Goal: Information Seeking & Learning: Learn about a topic

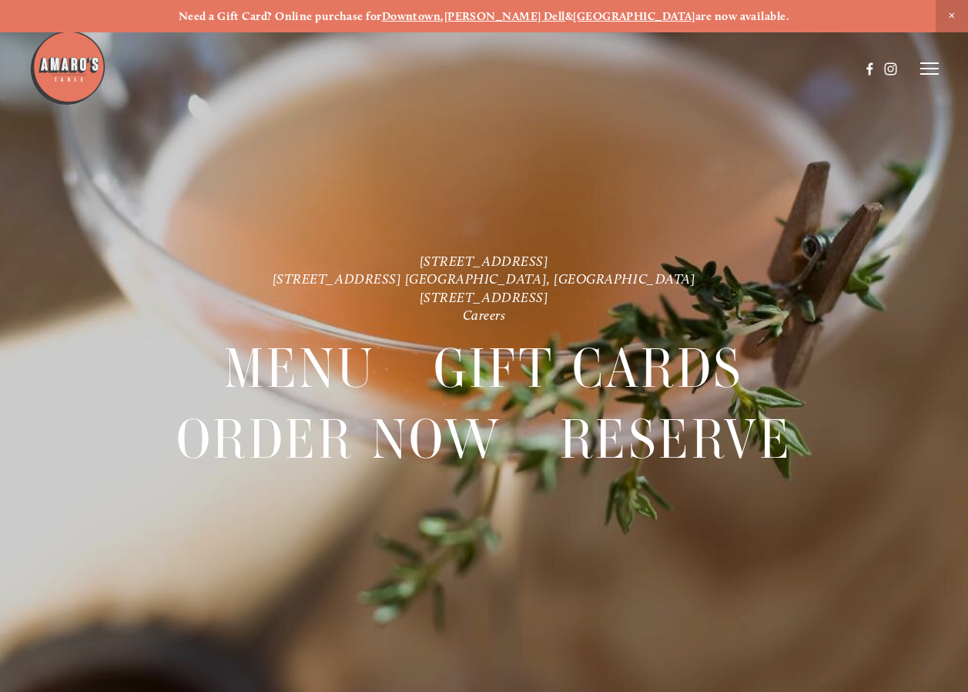
click at [929, 66] on icon at bounding box center [930, 69] width 18 height 14
click at [754, 67] on span "Visit" at bounding box center [760, 68] width 22 height 13
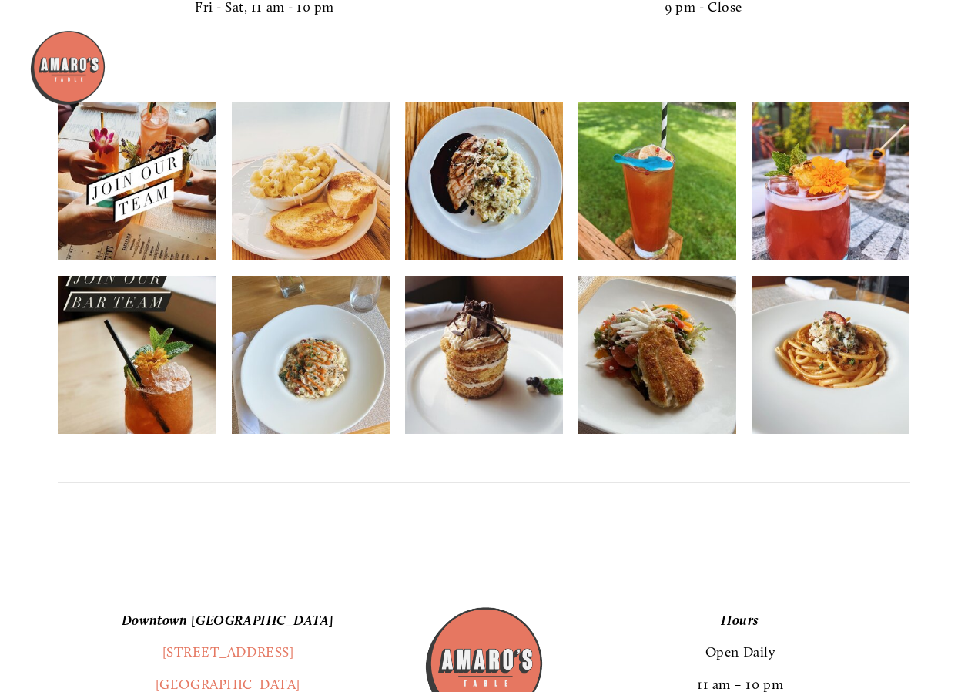
scroll to position [2826, 0]
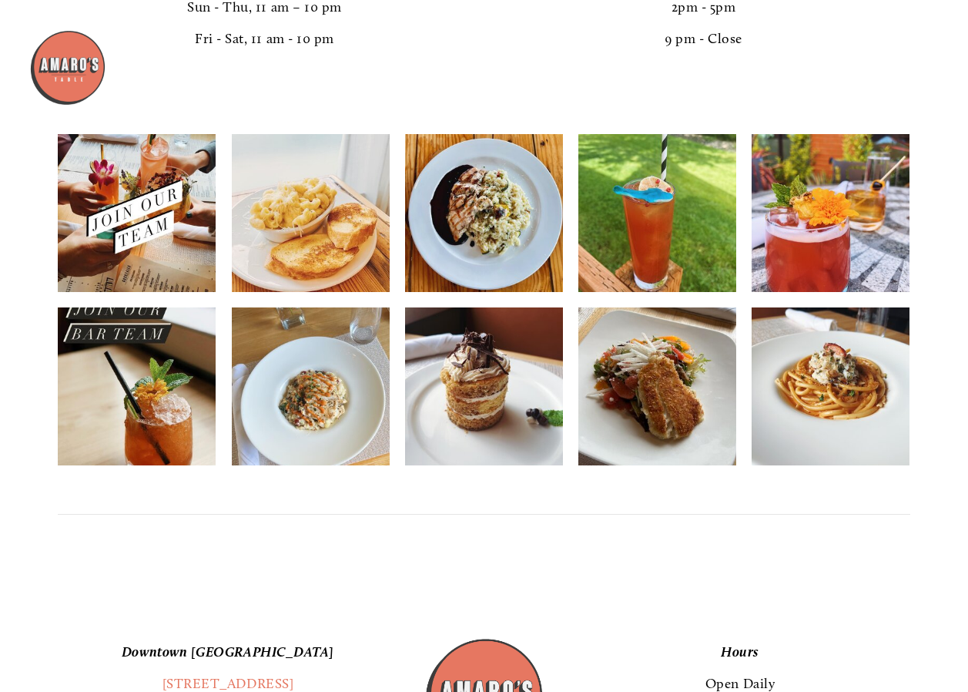
click at [658, 404] on img at bounding box center [658, 385] width 158 height 197
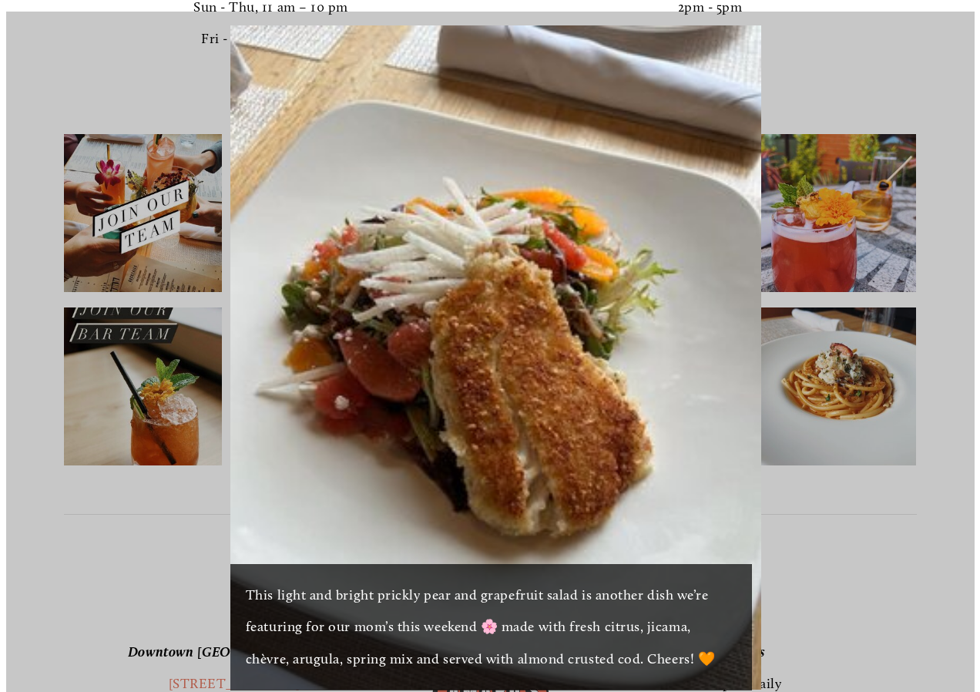
scroll to position [2837, 0]
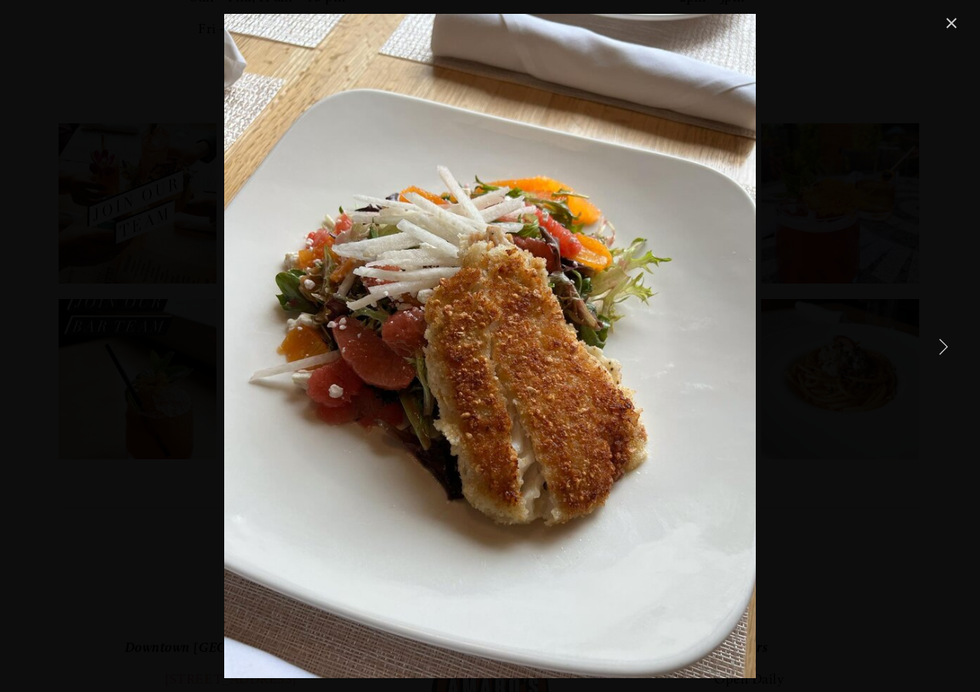
click at [943, 348] on link "Next Item" at bounding box center [944, 346] width 34 height 34
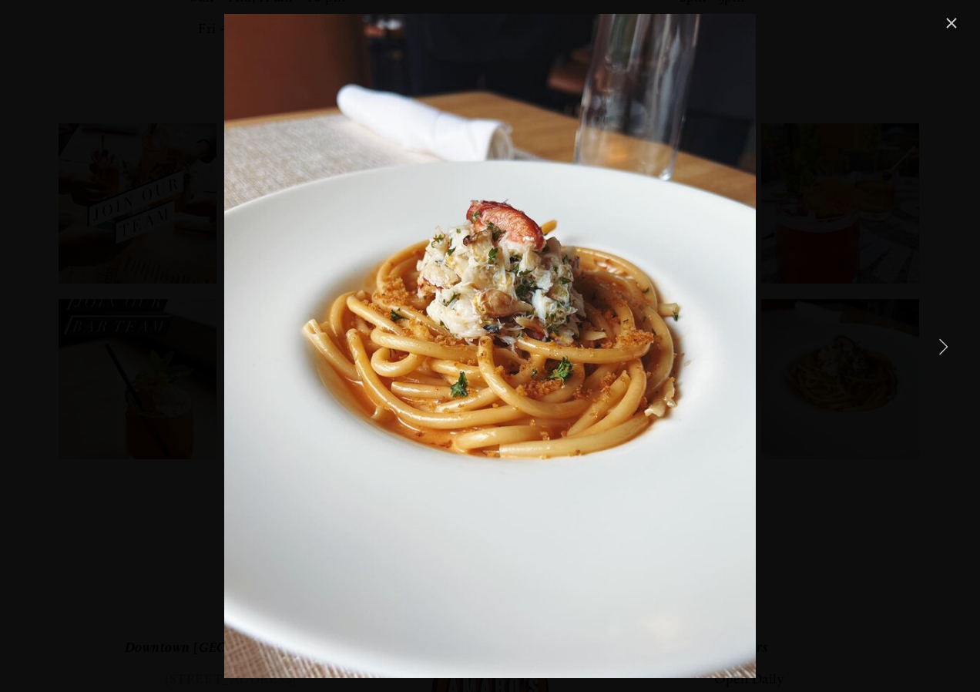
click at [943, 348] on link "Next Item" at bounding box center [944, 346] width 34 height 34
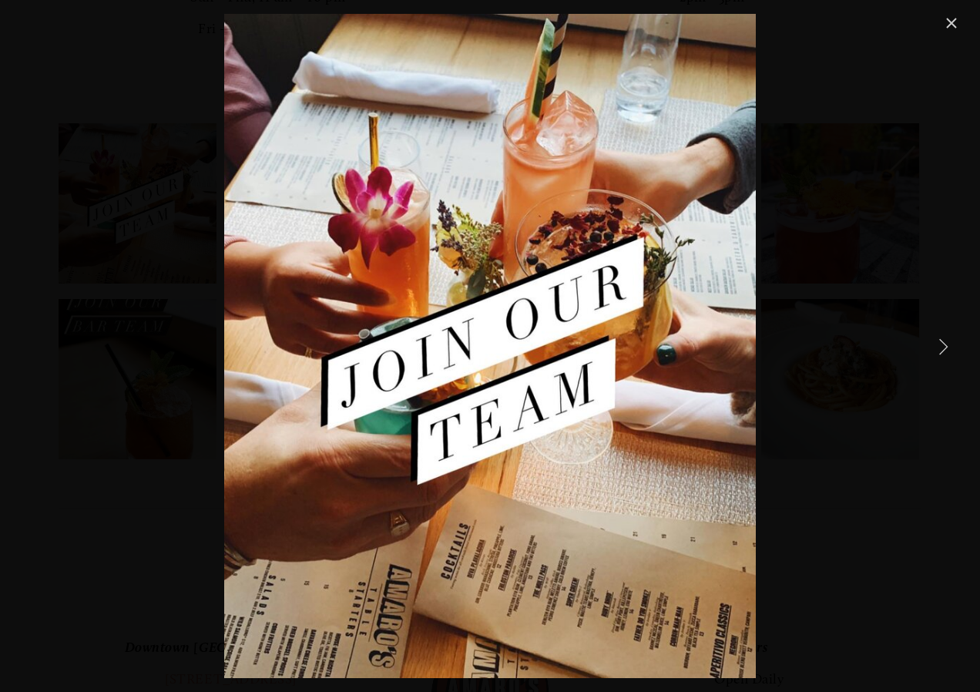
click at [943, 348] on link "Next Item" at bounding box center [944, 346] width 34 height 34
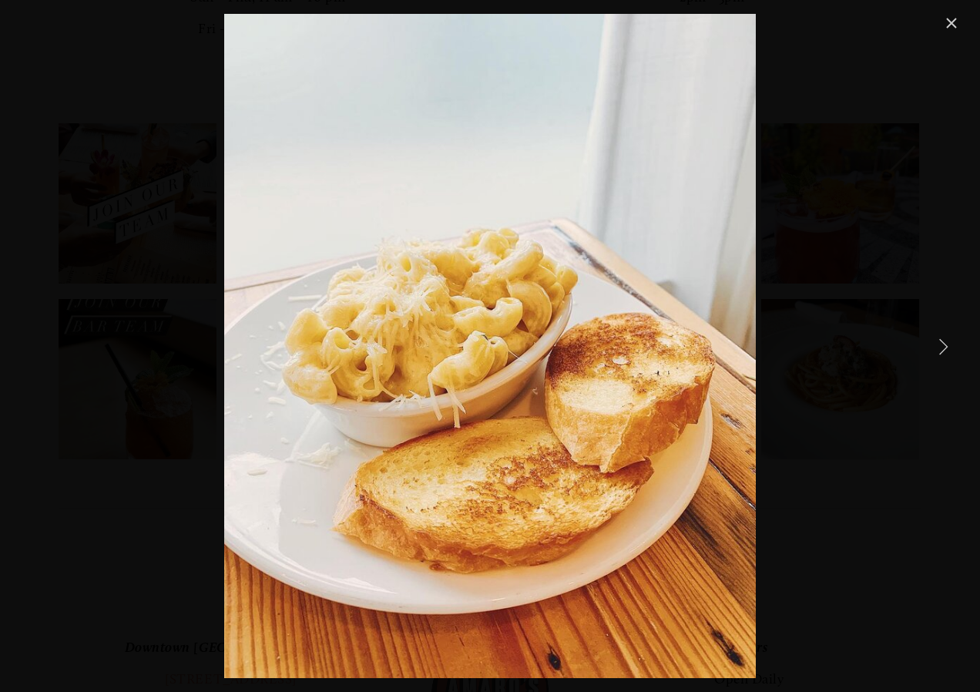
click at [943, 348] on link "Next Item" at bounding box center [944, 346] width 34 height 34
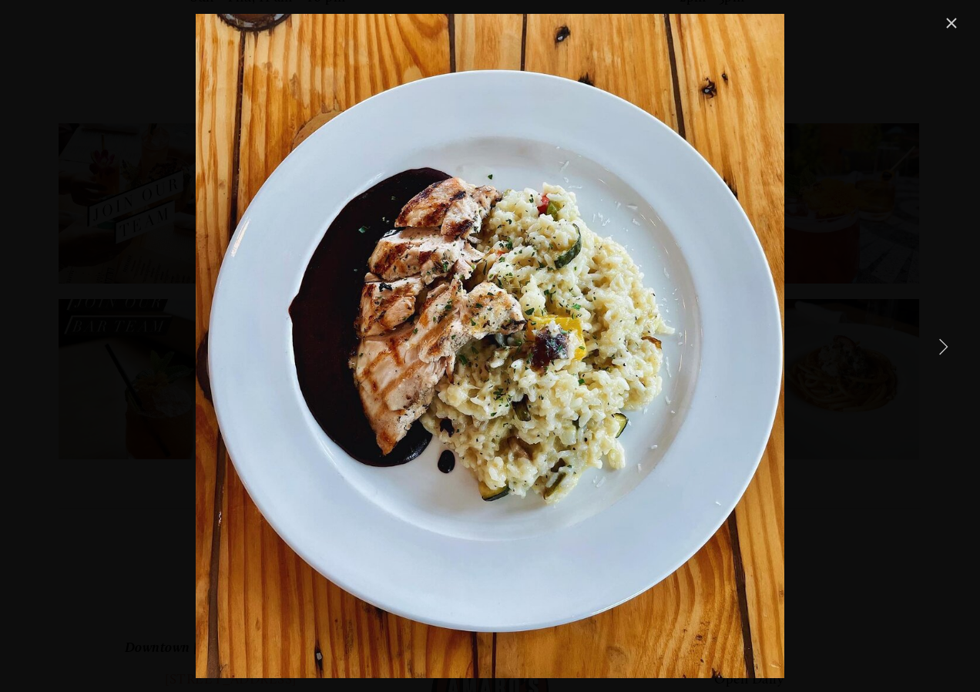
click at [943, 348] on link "Next Item" at bounding box center [944, 346] width 34 height 34
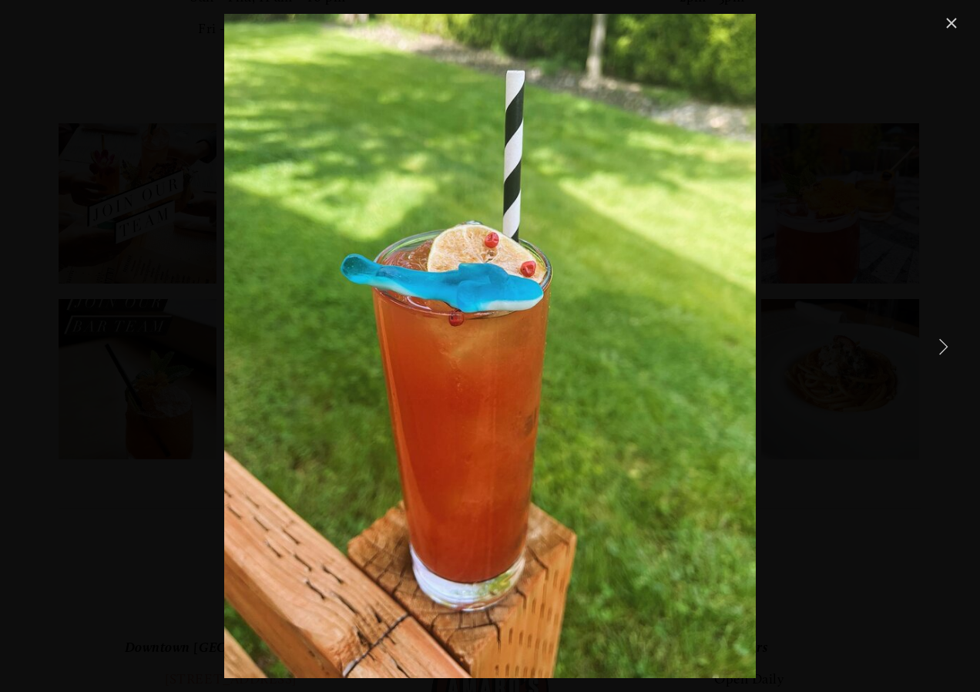
click at [943, 348] on link "Next Item" at bounding box center [944, 346] width 34 height 34
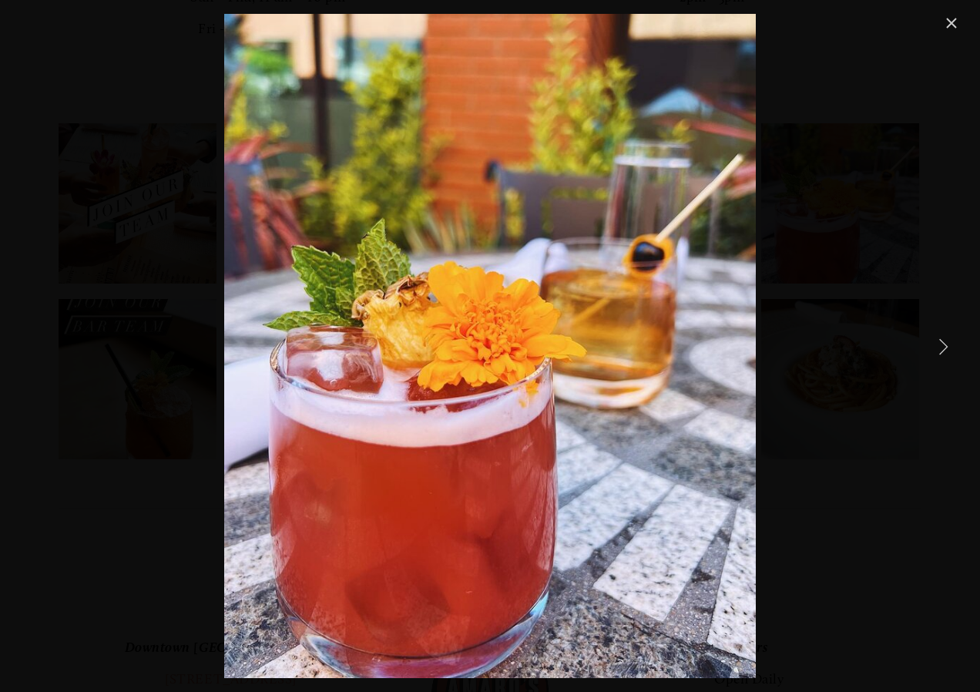
click at [943, 348] on link "Next Item" at bounding box center [944, 346] width 34 height 34
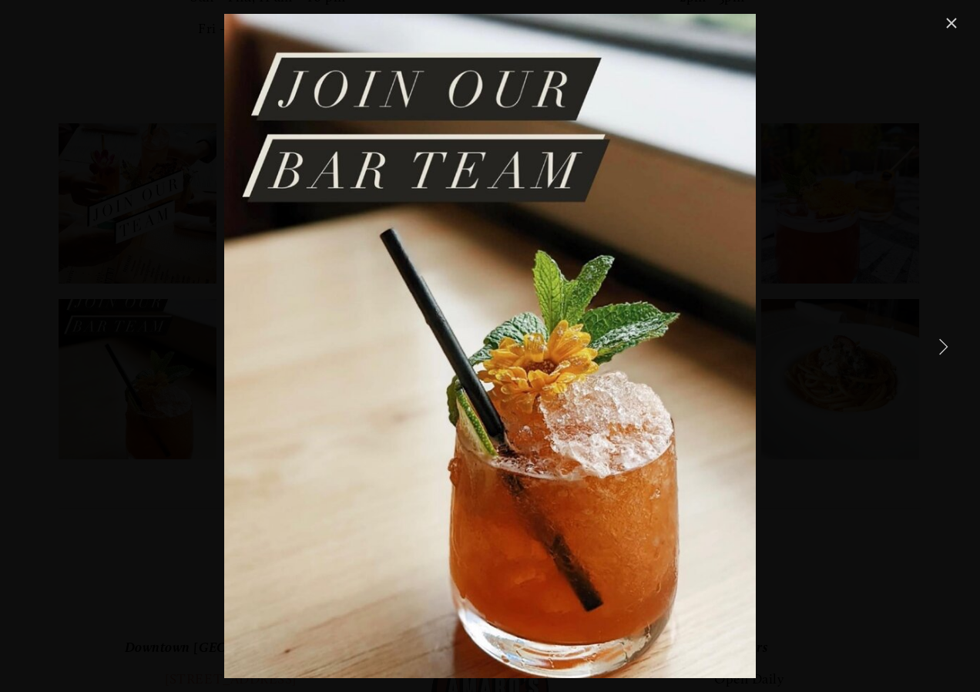
click at [943, 348] on link "Next Item" at bounding box center [944, 346] width 34 height 34
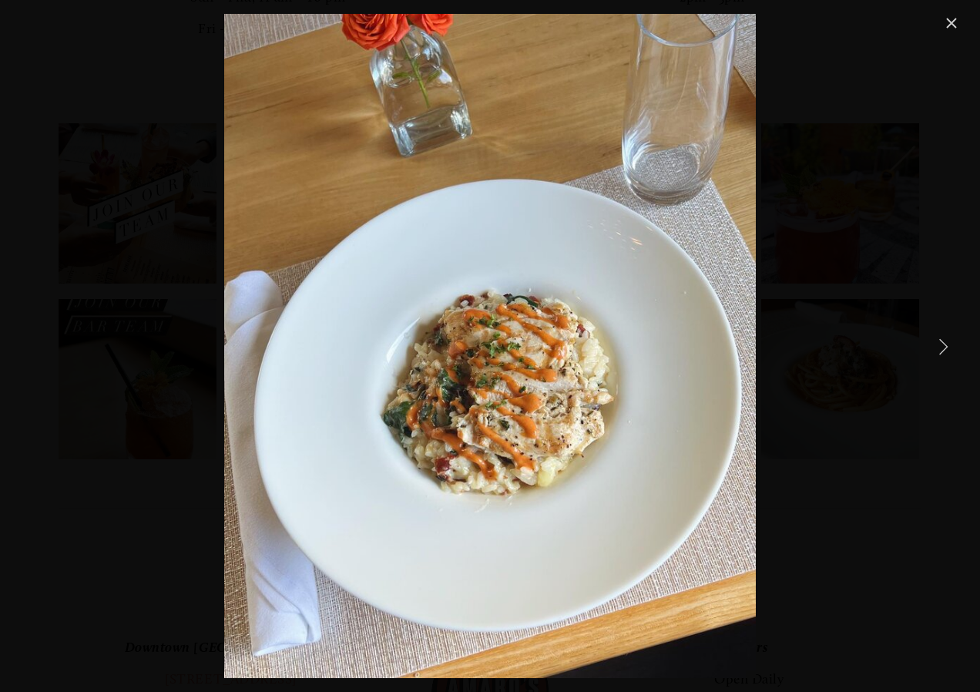
click at [943, 348] on link "Next Item" at bounding box center [944, 346] width 34 height 34
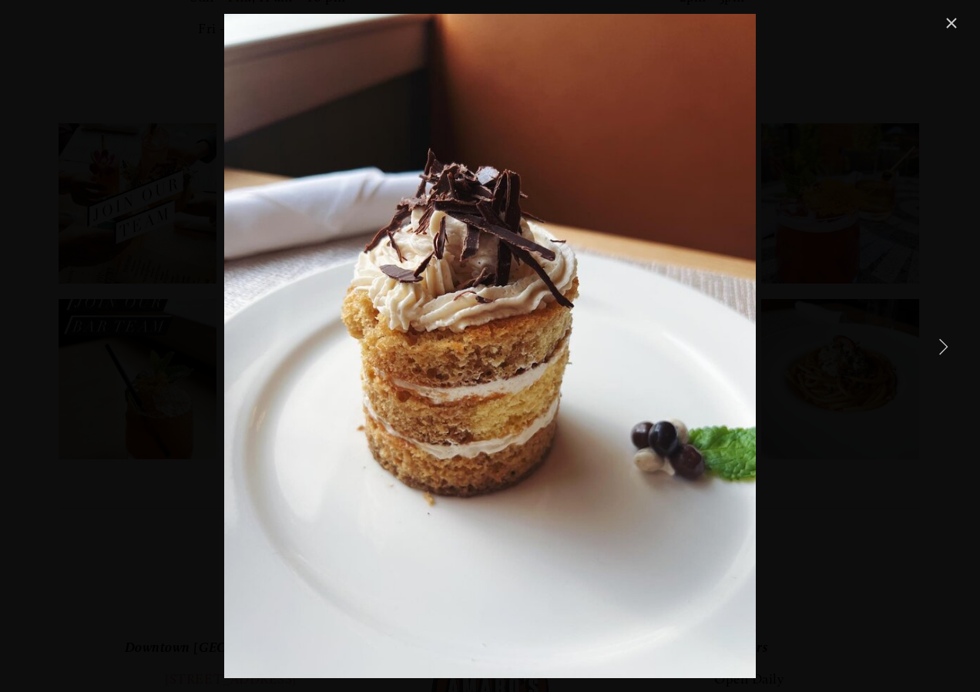
click at [943, 348] on link "Next Item" at bounding box center [944, 346] width 34 height 34
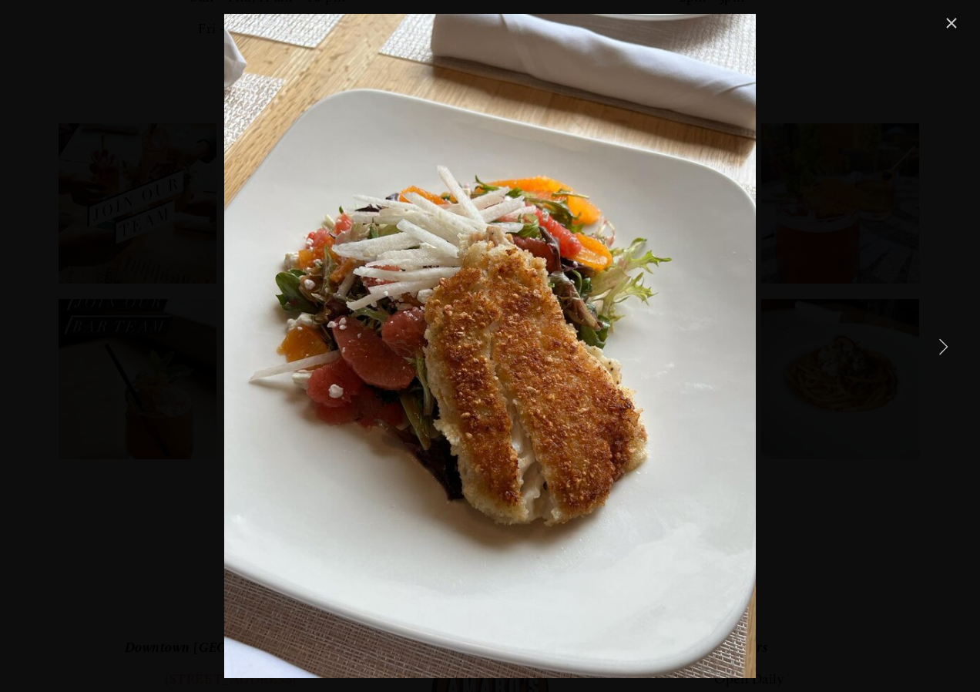
click at [948, 22] on link "Close" at bounding box center [951, 23] width 18 height 18
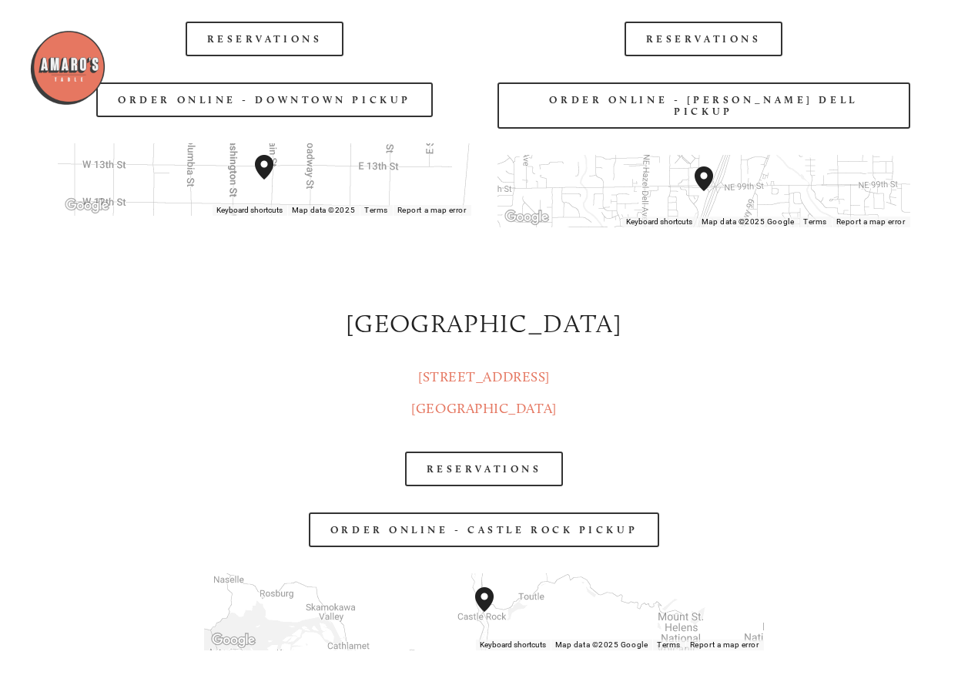
scroll to position [2055, 0]
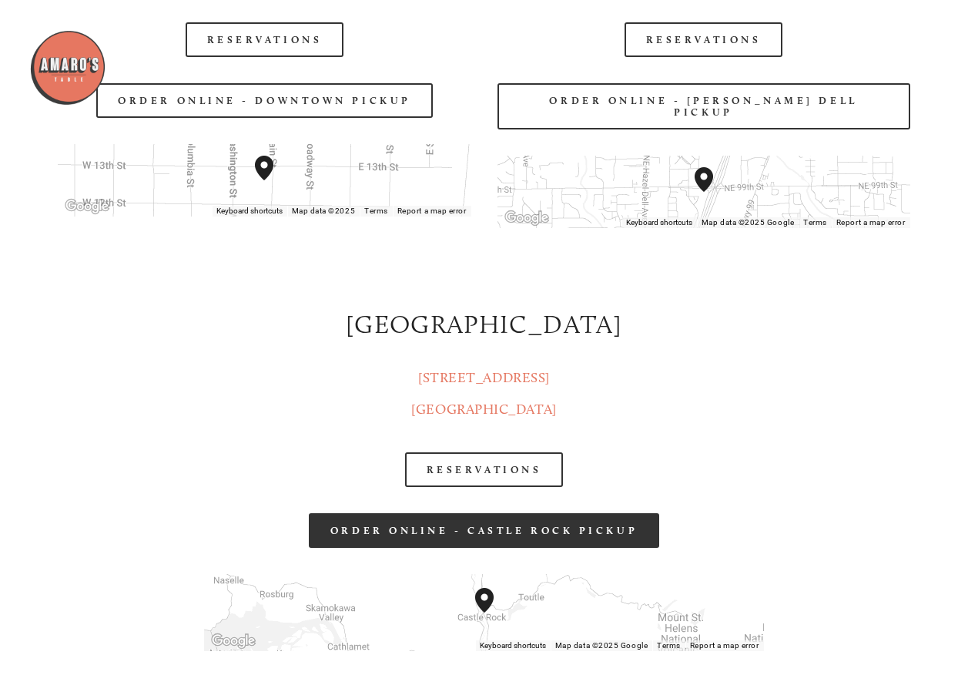
click at [508, 521] on link "order online - castle rock pickup" at bounding box center [484, 530] width 351 height 35
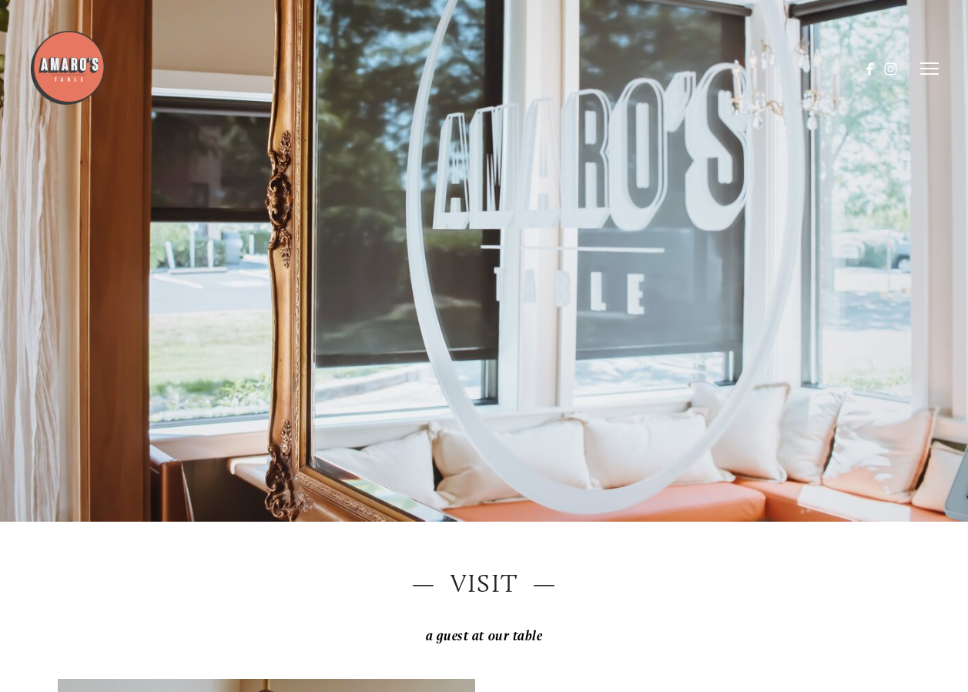
scroll to position [0, 0]
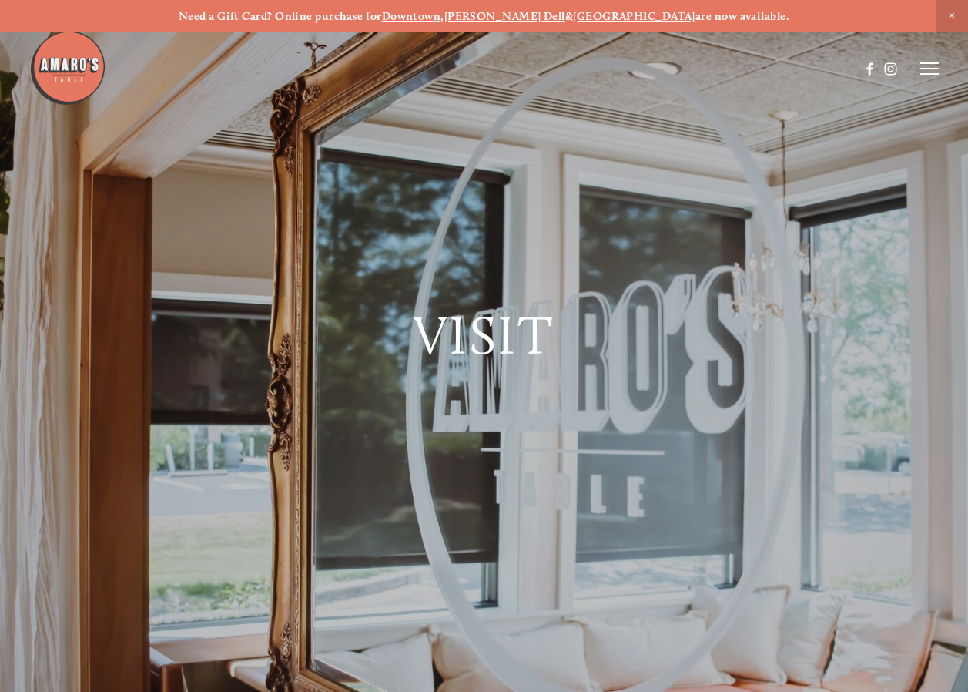
click at [929, 65] on icon at bounding box center [930, 69] width 18 height 14
click at [793, 65] on span "Gallery" at bounding box center [796, 68] width 35 height 13
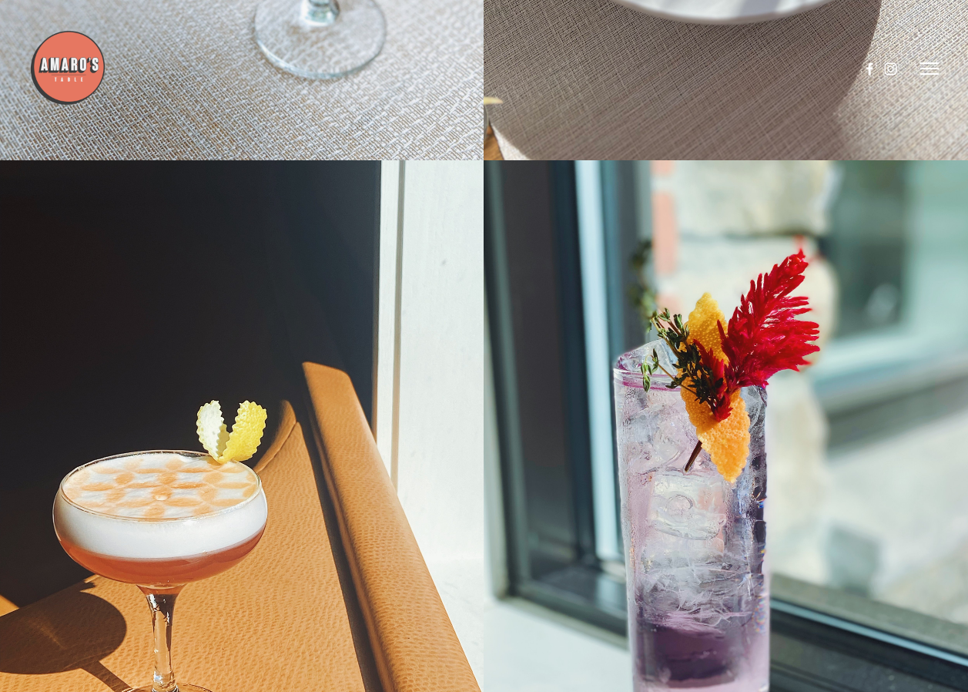
scroll to position [19490, 0]
click at [927, 65] on icon at bounding box center [930, 69] width 18 height 14
click at [671, 65] on span "Menu" at bounding box center [665, 68] width 29 height 13
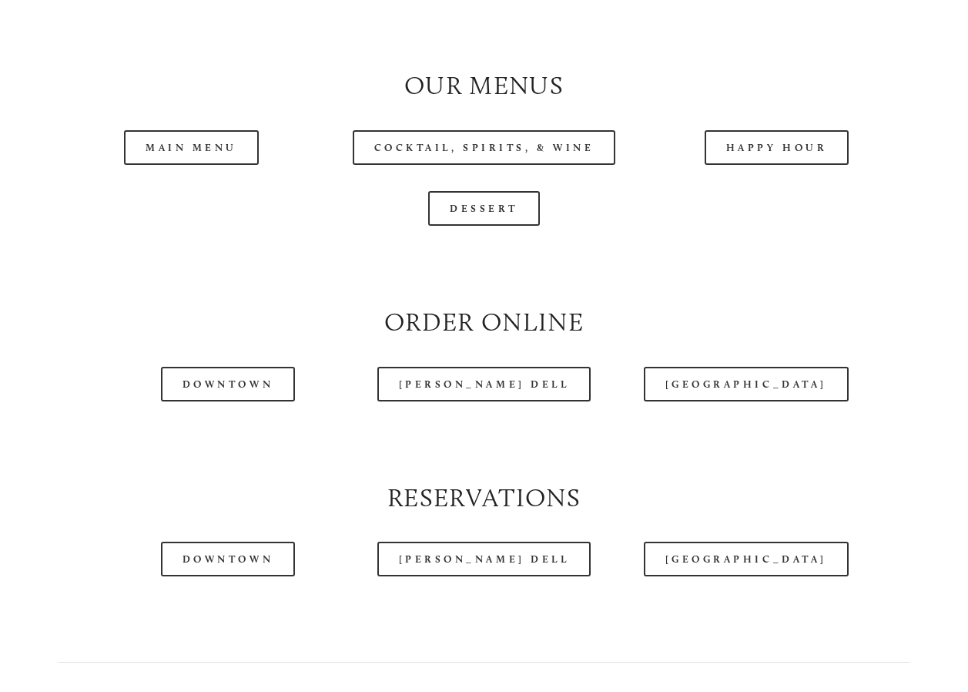
scroll to position [1387, 0]
click at [184, 164] on link "Main Menu" at bounding box center [191, 146] width 135 height 35
click at [777, 164] on link "Happy Hour" at bounding box center [777, 146] width 145 height 35
click at [493, 225] on link "Dessert" at bounding box center [484, 207] width 112 height 35
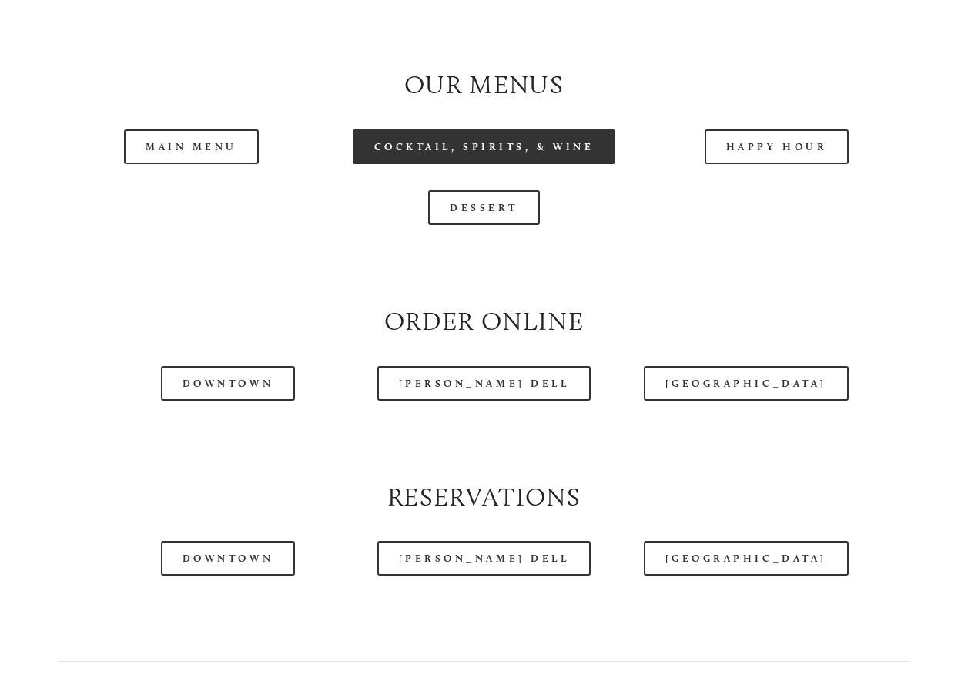
click at [576, 164] on link "Cocktail, Spirits, & Wine" at bounding box center [484, 146] width 263 height 35
